Goal: Transaction & Acquisition: Purchase product/service

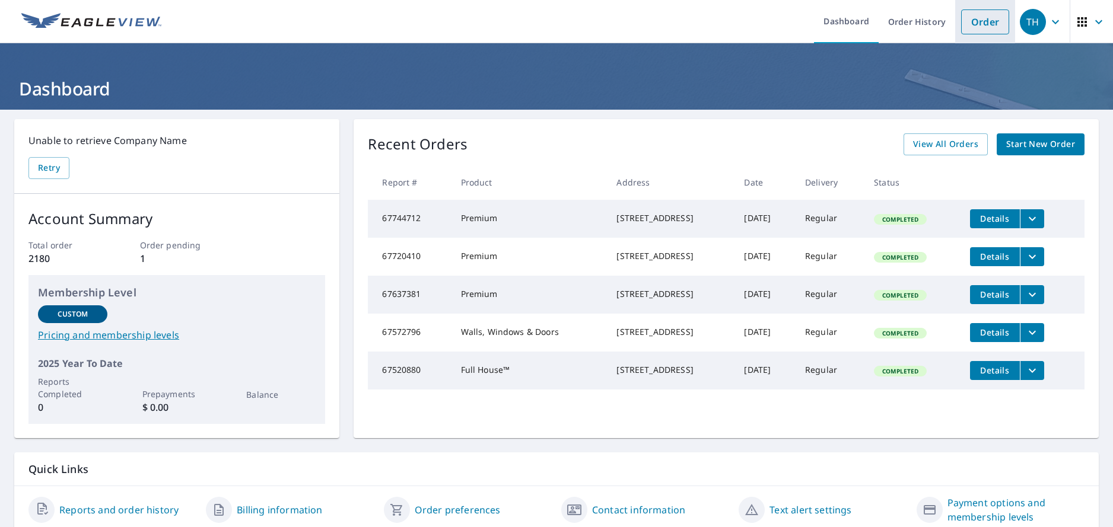
click at [969, 25] on link "Order" at bounding box center [985, 21] width 48 height 25
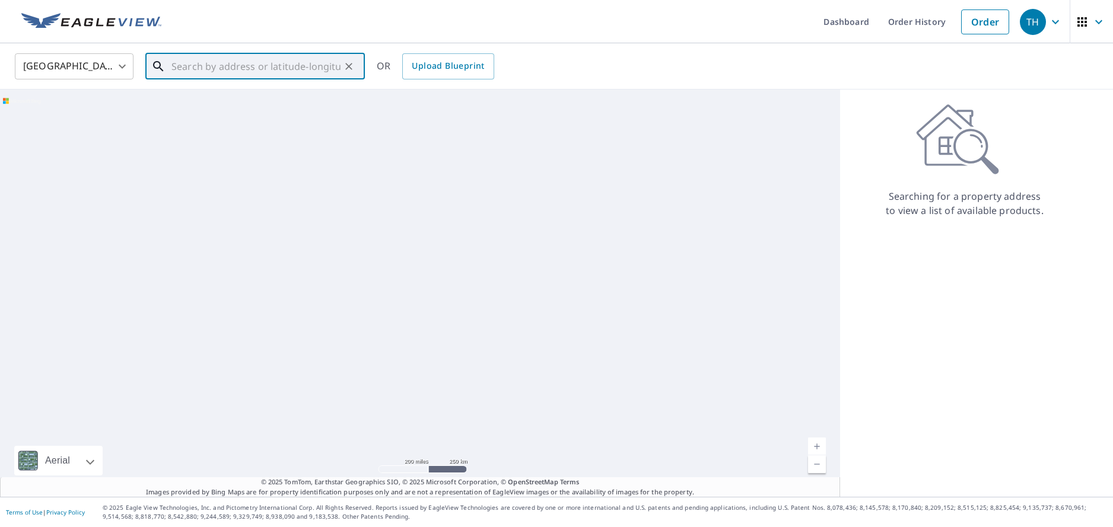
click at [222, 67] on input "text" at bounding box center [255, 66] width 169 height 33
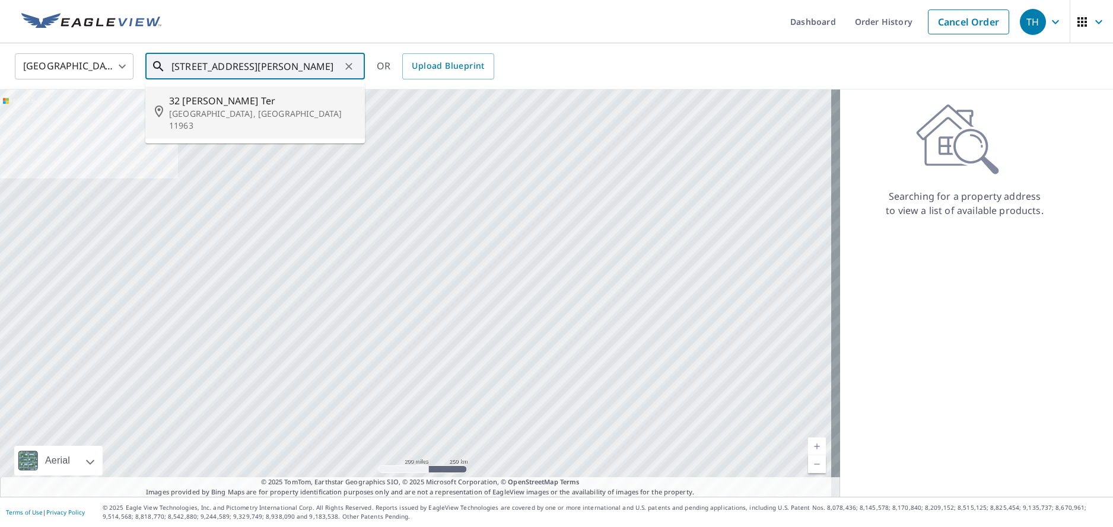
click at [210, 108] on p "[GEOGRAPHIC_DATA], [GEOGRAPHIC_DATA] 11963" at bounding box center [262, 120] width 186 height 24
type input "[STREET_ADDRESS][PERSON_NAME]"
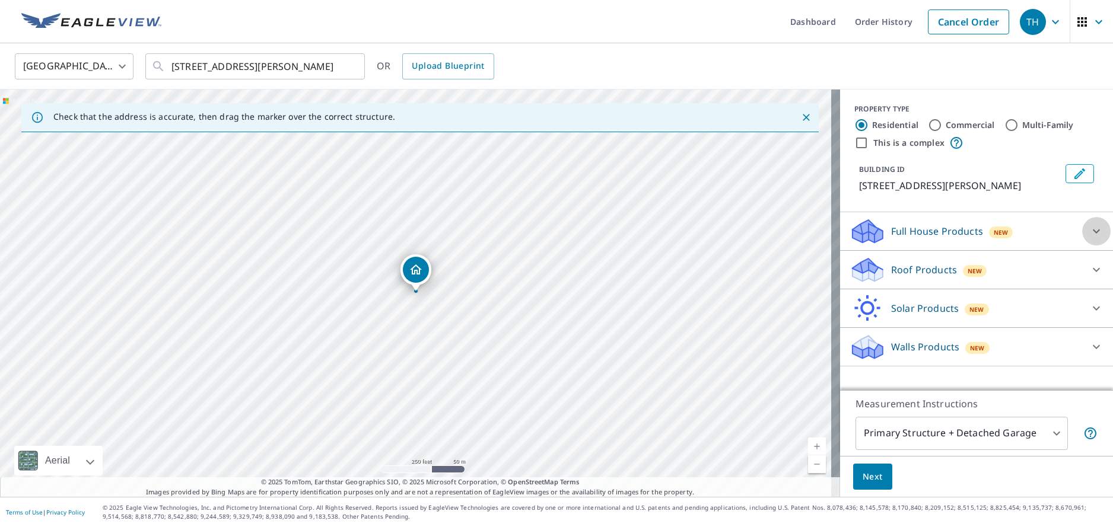
click at [1089, 231] on icon at bounding box center [1096, 231] width 14 height 14
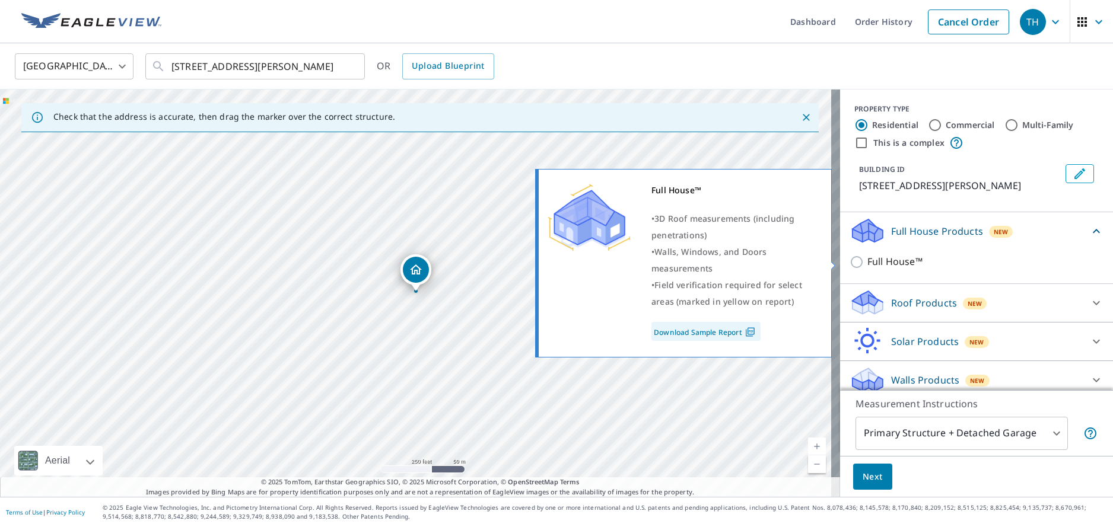
click at [849, 260] on input "Full House™" at bounding box center [858, 262] width 18 height 14
checkbox input "true"
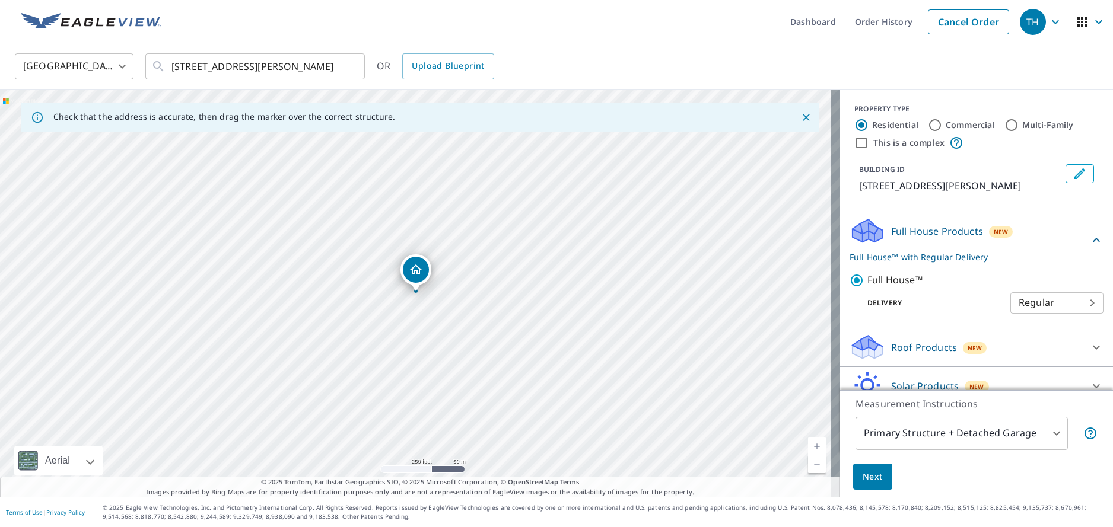
click at [865, 471] on span "Next" at bounding box center [872, 477] width 20 height 15
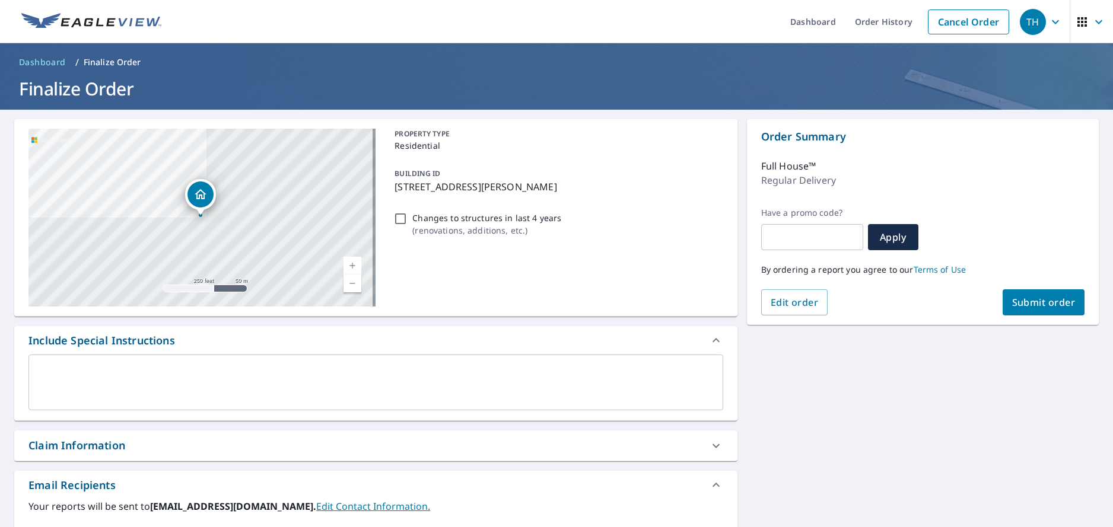
click at [1017, 297] on span "Submit order" at bounding box center [1043, 302] width 63 height 13
